Goal: Task Accomplishment & Management: Manage account settings

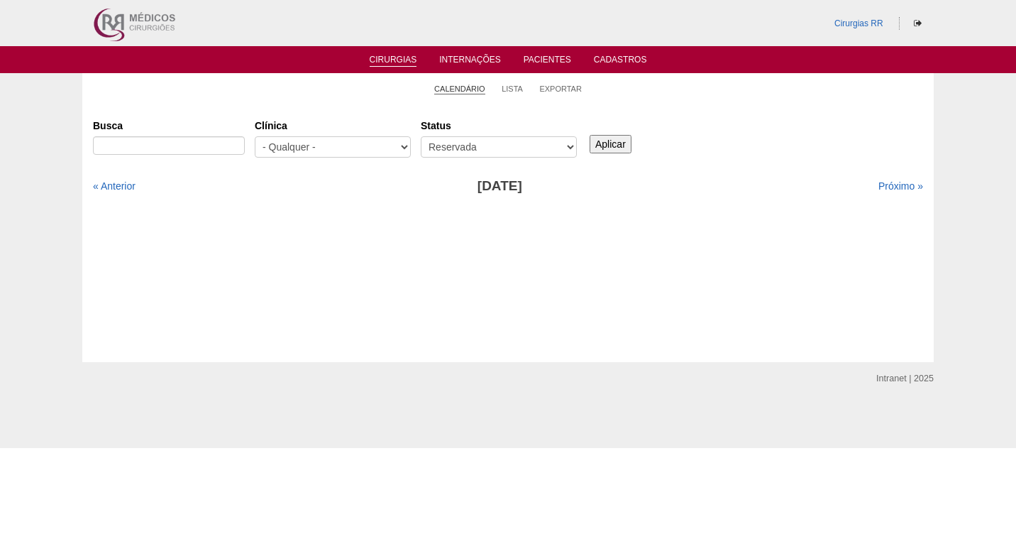
click at [450, 88] on link "Calendário" at bounding box center [459, 89] width 51 height 11
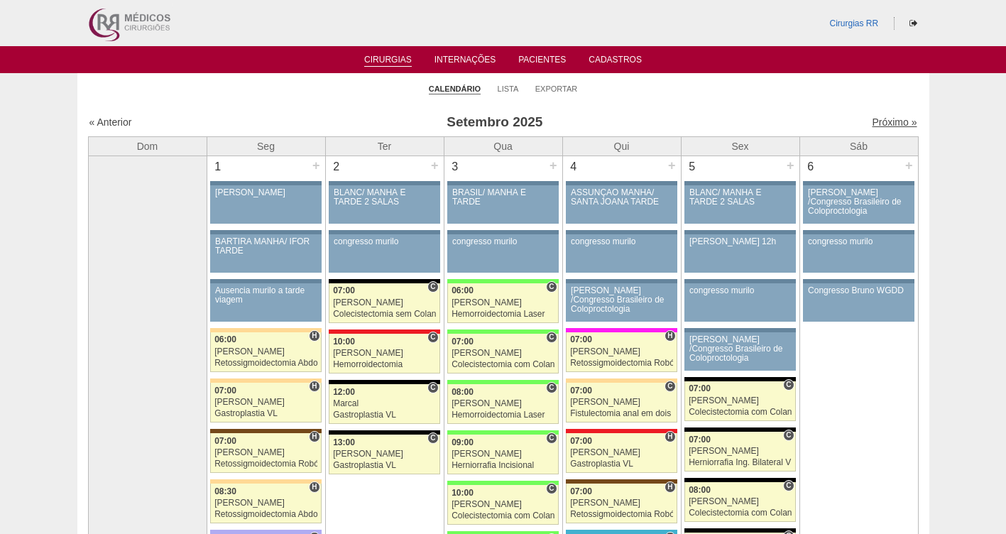
click at [879, 126] on link "Próximo »" at bounding box center [894, 121] width 45 height 11
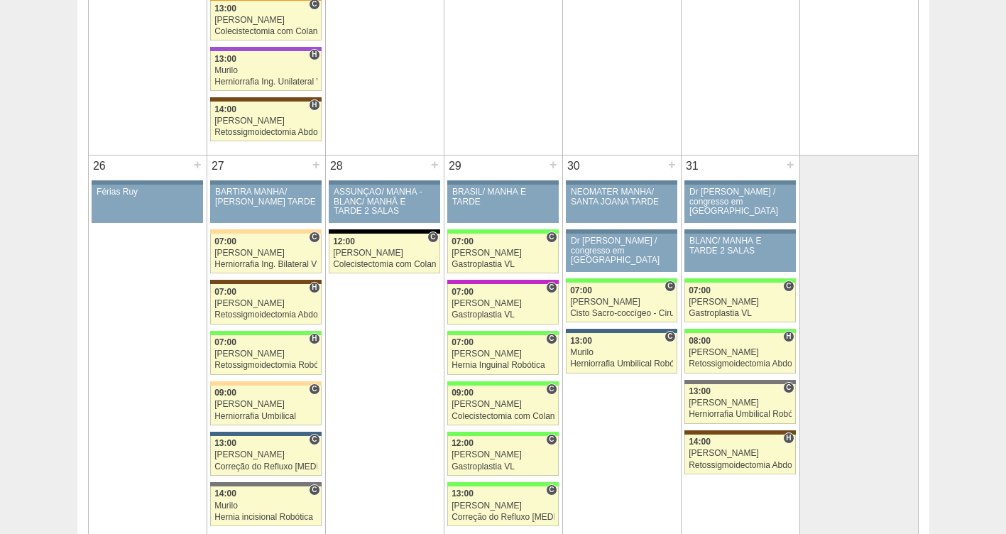
scroll to position [2202, 0]
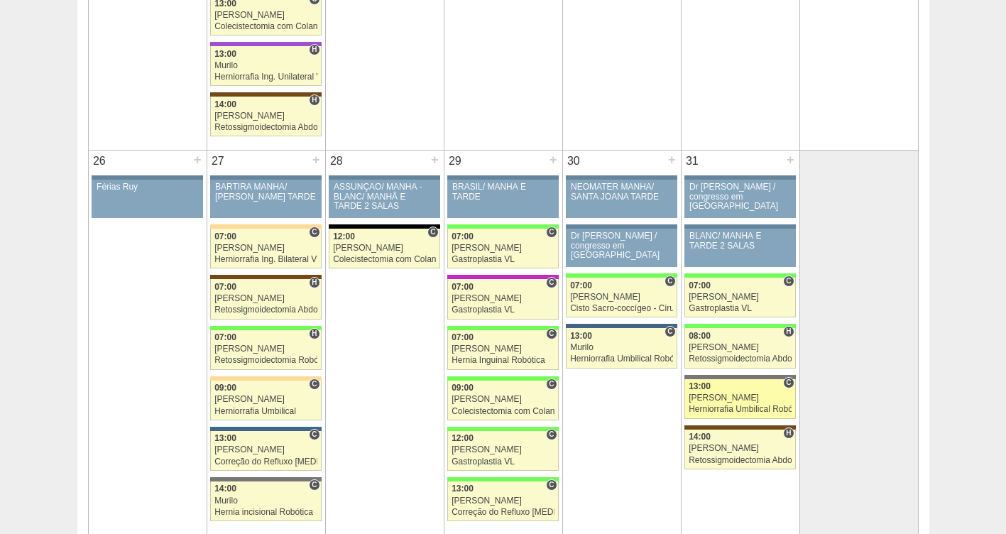
click at [716, 406] on div "Herniorrafia Umbilical Robótica" at bounding box center [740, 409] width 103 height 9
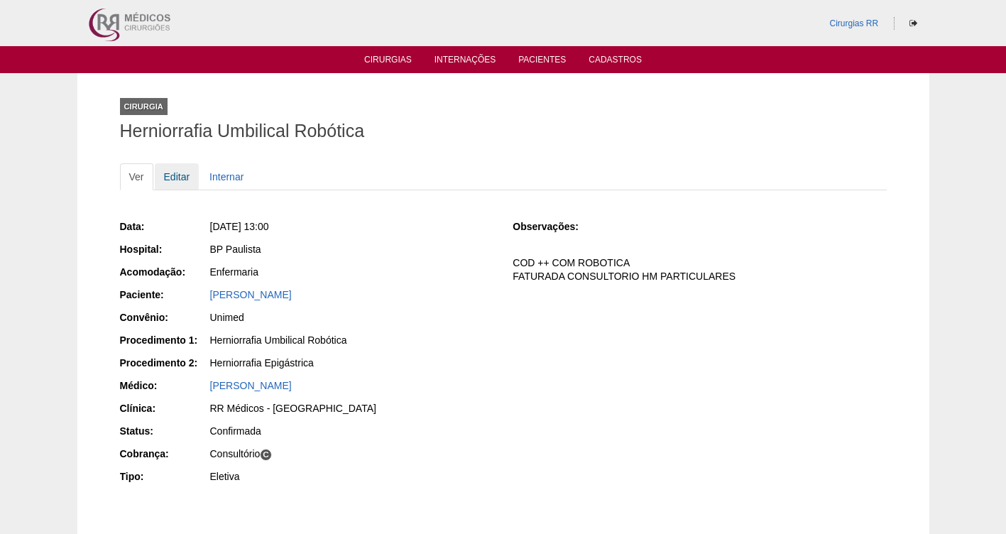
click at [177, 180] on link "Editar" at bounding box center [177, 176] width 45 height 27
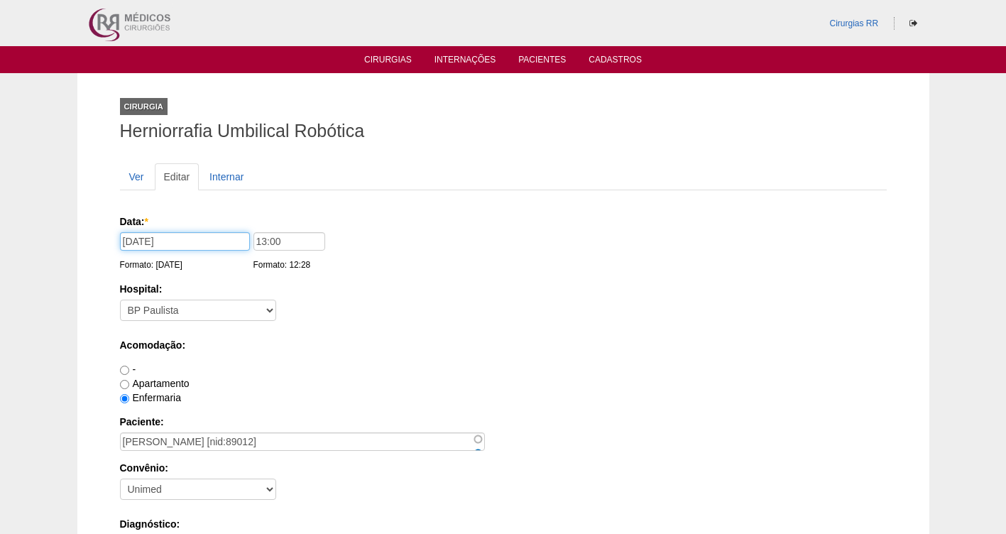
click at [185, 247] on input "[DATE]" at bounding box center [185, 241] width 130 height 18
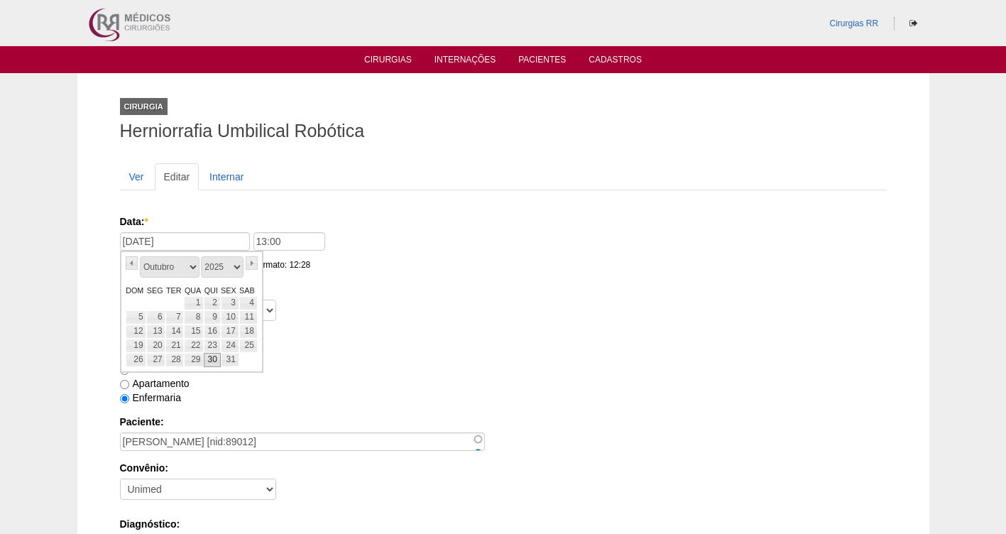
click at [215, 358] on link "30" at bounding box center [212, 360] width 16 height 14
type input "[DATE]"
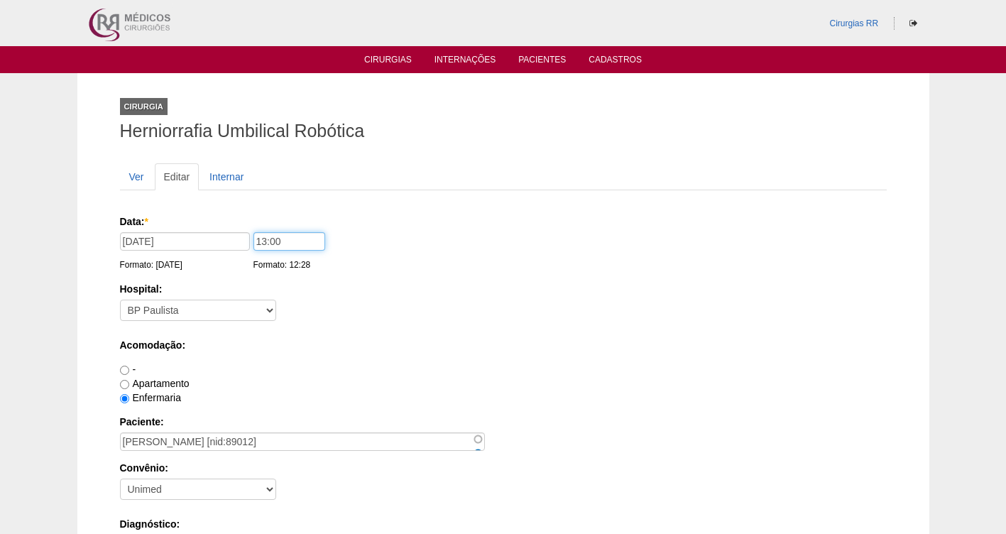
click at [228, 229] on div "Data: * [DATE] Formato: [DATE] 13:00 Formato: 12:28" at bounding box center [501, 221] width 762 height 14
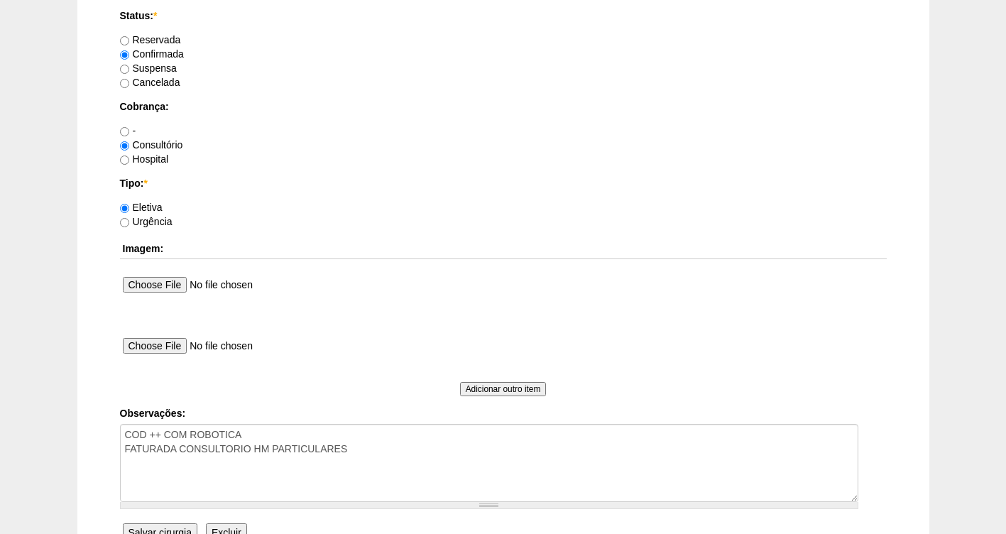
scroll to position [1295, 0]
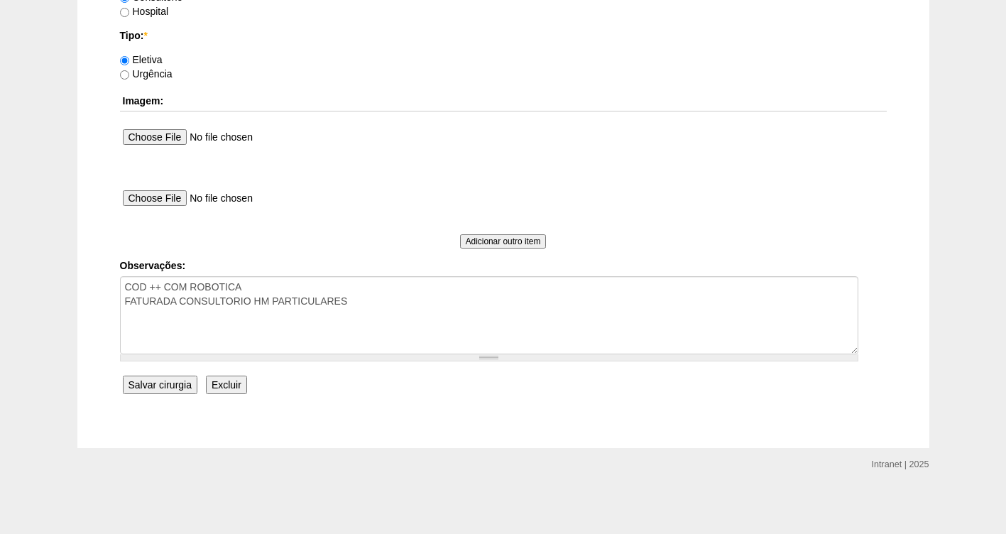
type input "07:00"
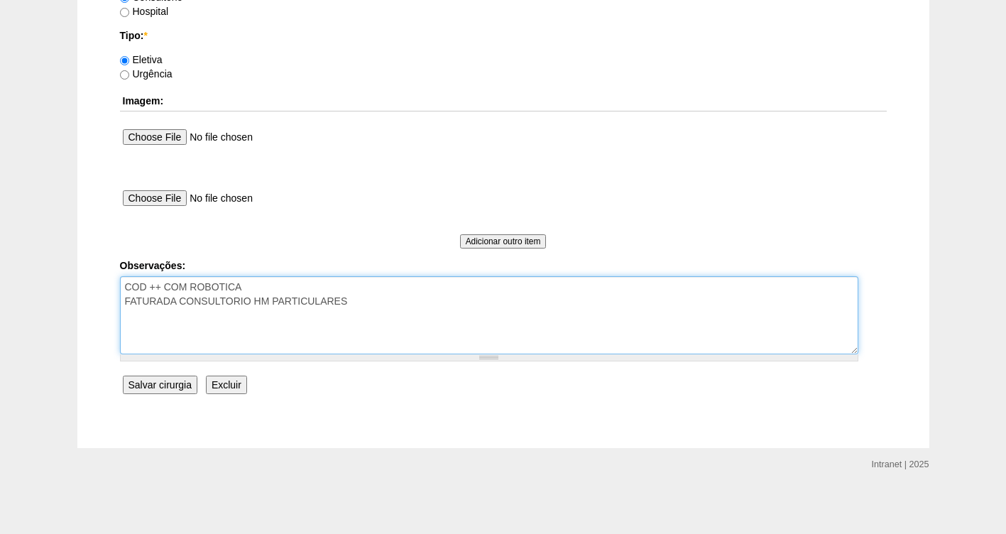
click at [375, 306] on textarea "COD ++ COM ROBOTICA FATURADA CONSULTORIO HM PARTICULARES" at bounding box center [489, 315] width 738 height 78
type textarea "COD ++ COM ROBOTICA FATURADA CONSULTORIO HM PARTICULARES DR CIENTE DA TROCA DE …"
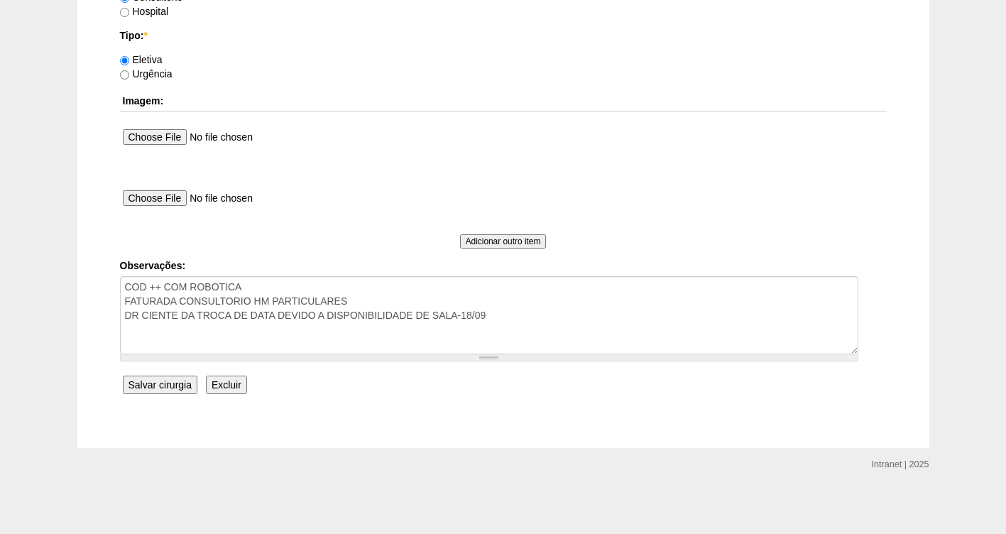
click at [153, 385] on input "Salvar cirurgia" at bounding box center [160, 384] width 75 height 18
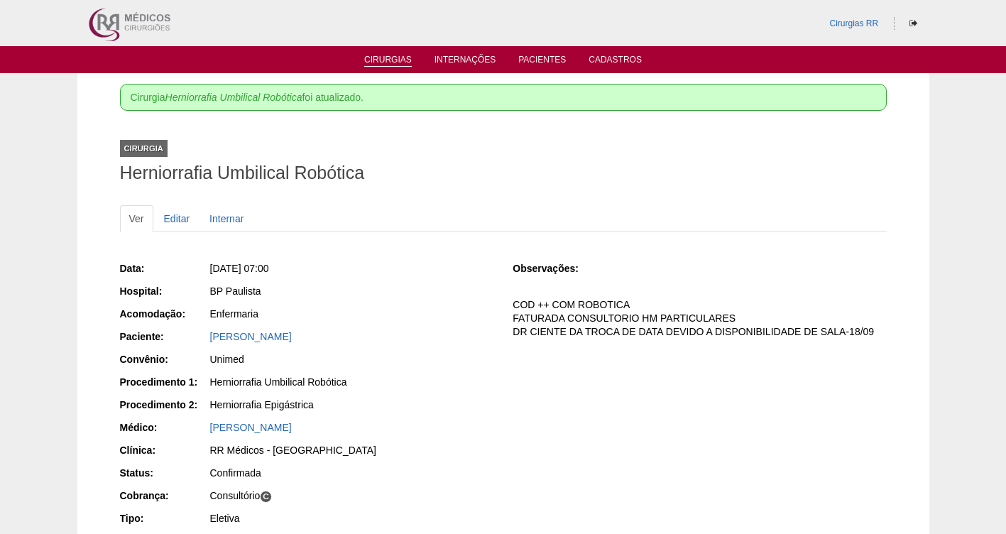
click at [380, 55] on link "Cirurgias" at bounding box center [388, 61] width 48 height 12
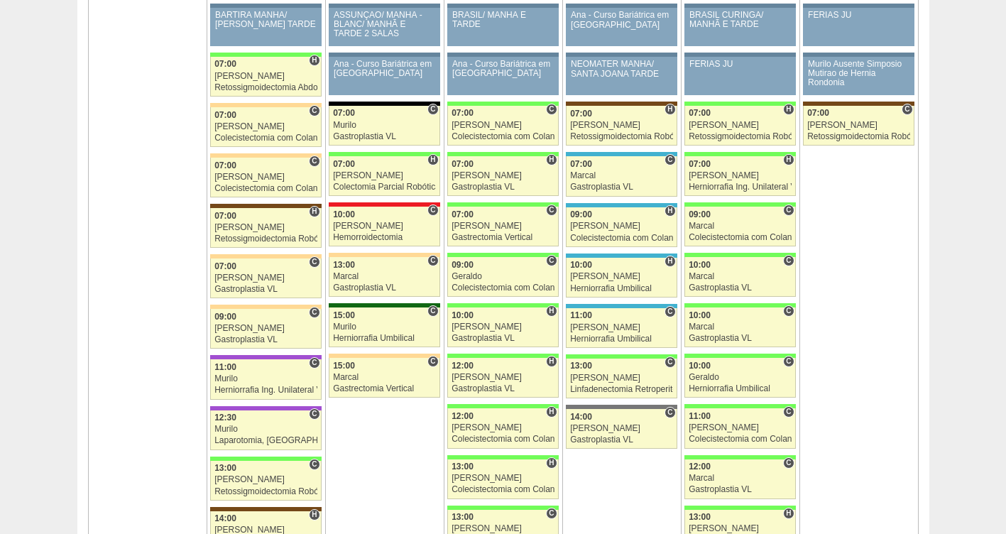
scroll to position [2178, 0]
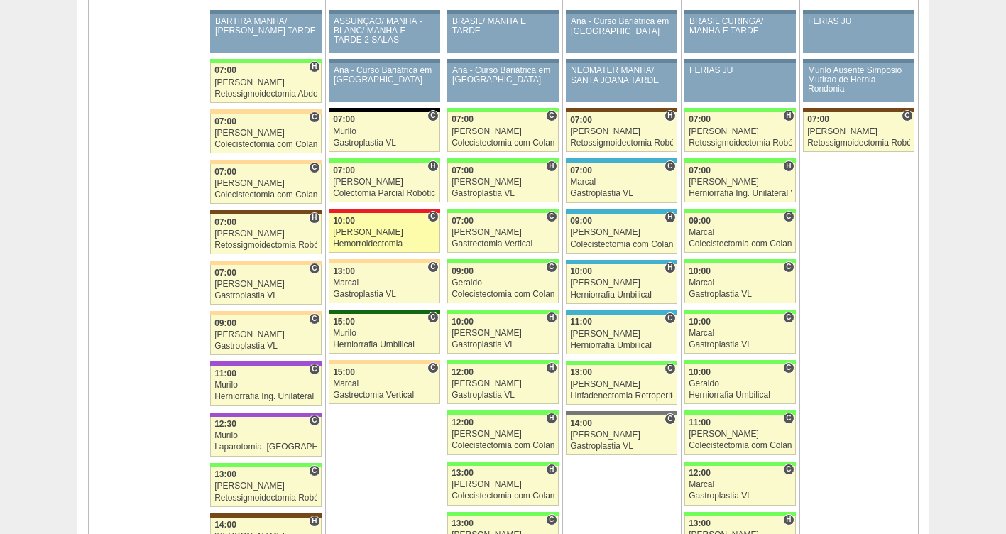
click at [386, 230] on div "Roberto Cury" at bounding box center [384, 232] width 103 height 9
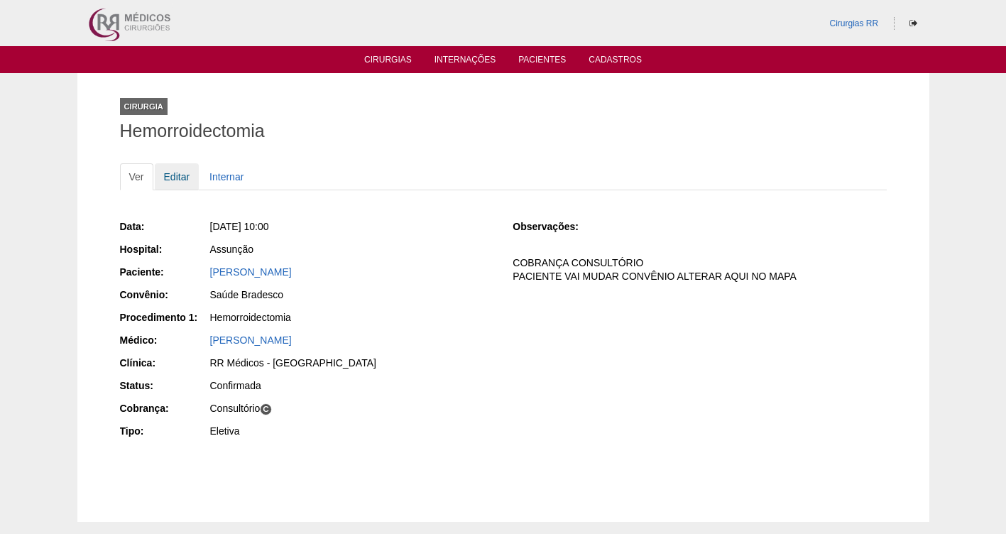
click at [175, 177] on link "Editar" at bounding box center [177, 176] width 45 height 27
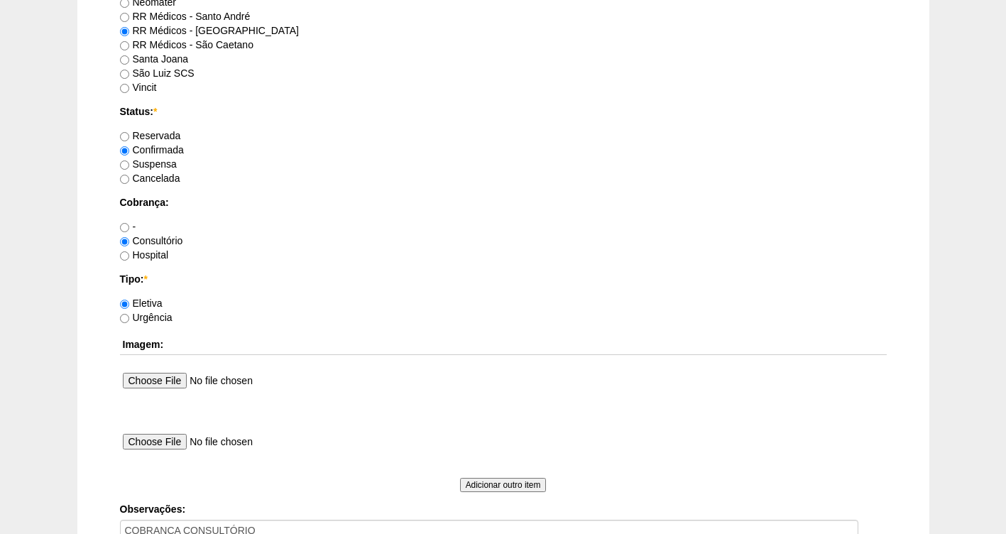
scroll to position [1055, 0]
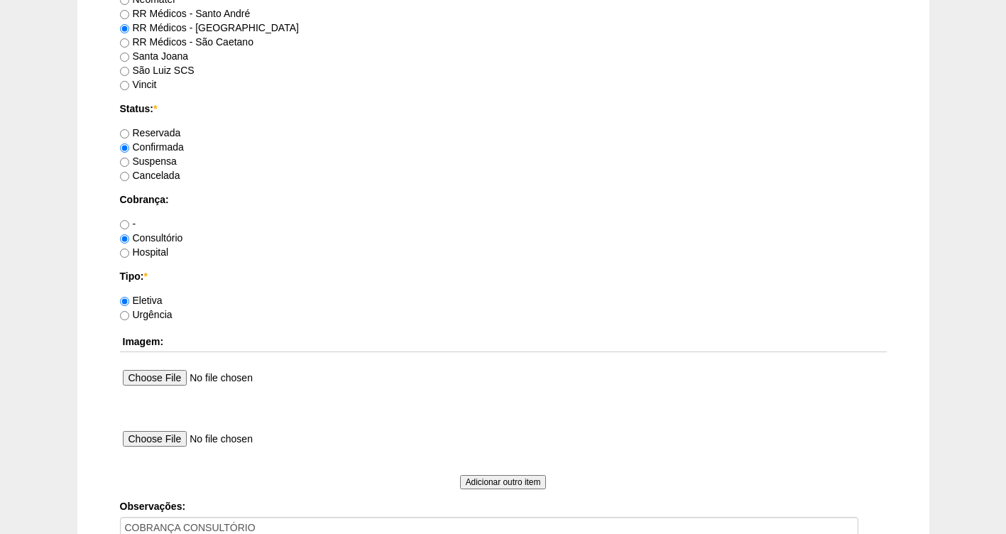
click at [160, 160] on label "Suspensa" at bounding box center [148, 160] width 57 height 11
click at [129, 160] on input "Suspensa" at bounding box center [124, 162] width 9 height 9
radio input "true"
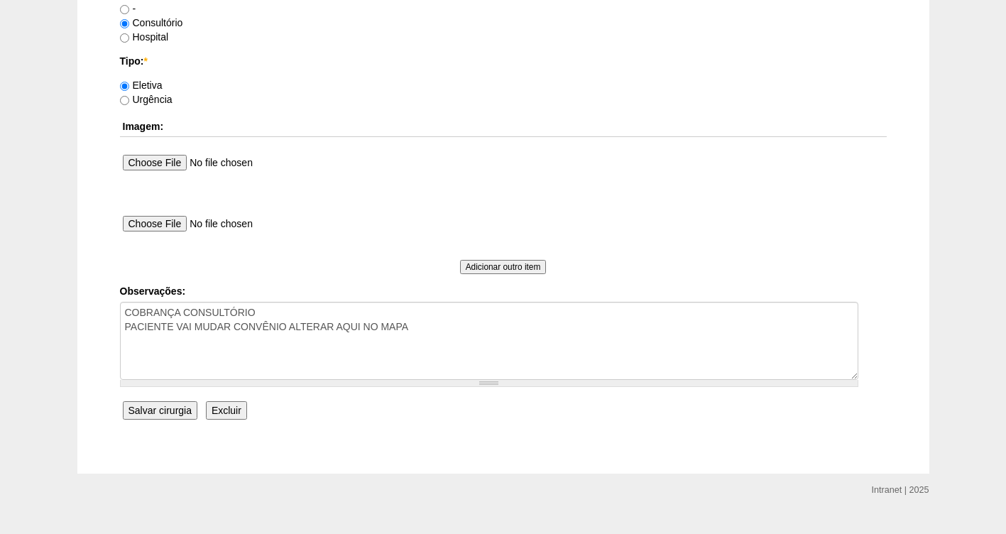
scroll to position [1295, 0]
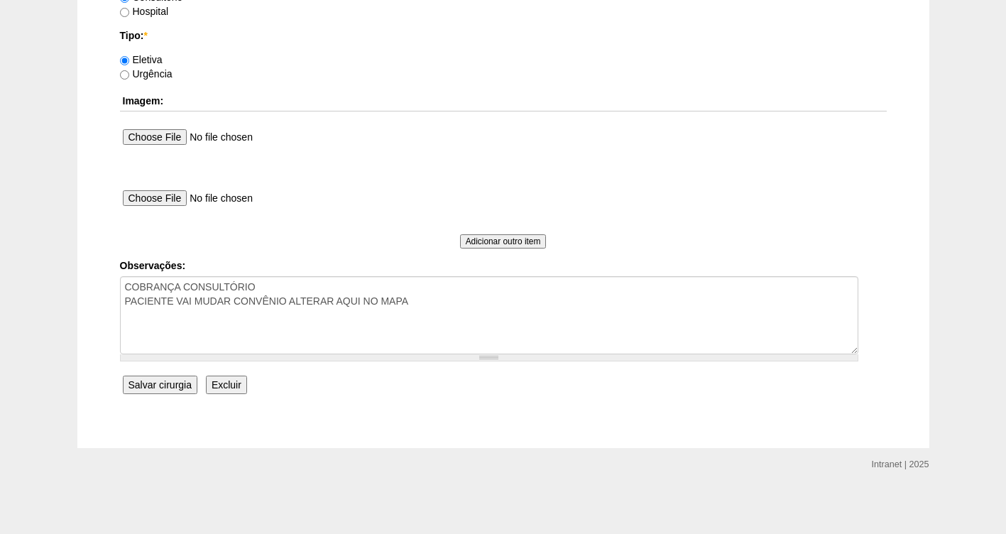
click at [168, 383] on input "Salvar cirurgia" at bounding box center [160, 384] width 75 height 18
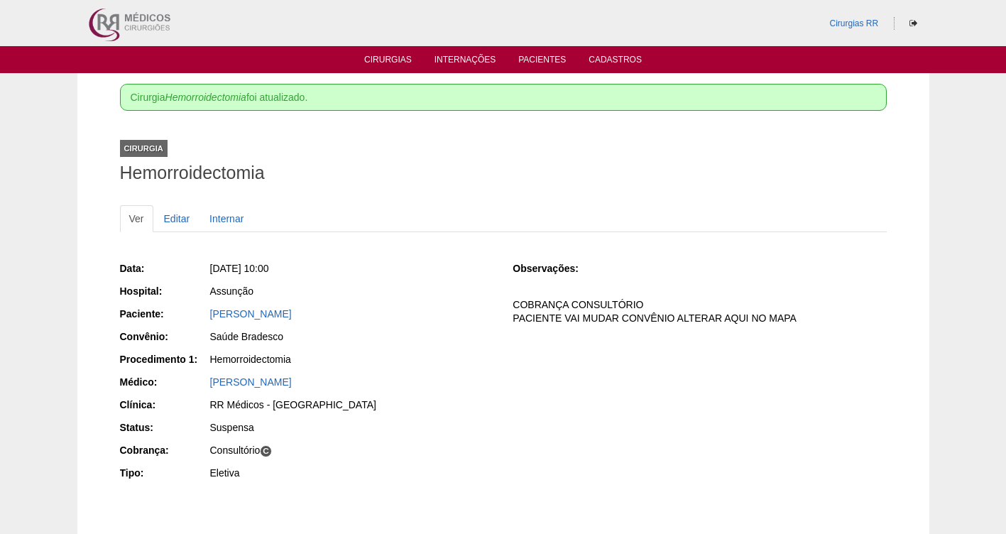
drag, startPoint x: 427, startPoint y: 315, endPoint x: 185, endPoint y: 307, distance: 242.9
click at [185, 307] on div "Paciente: [PERSON_NAME]" at bounding box center [306, 316] width 373 height 18
